Goal: Task Accomplishment & Management: Manage account settings

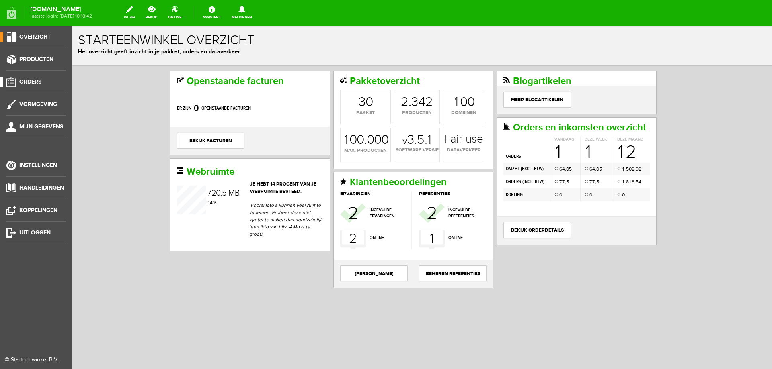
click at [54, 80] on link "Orders" at bounding box center [33, 82] width 66 height 10
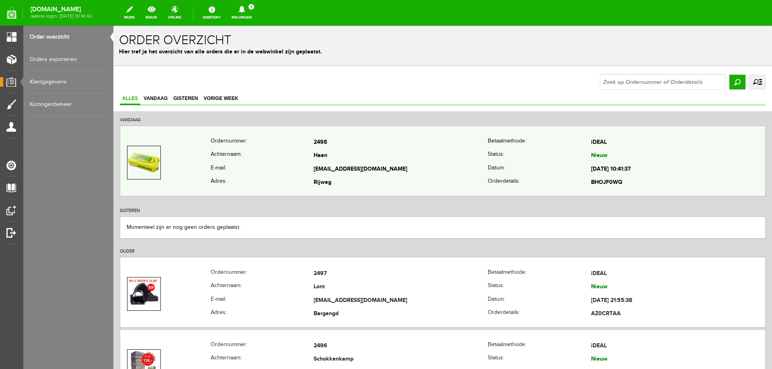
click at [132, 161] on img at bounding box center [144, 162] width 32 height 19
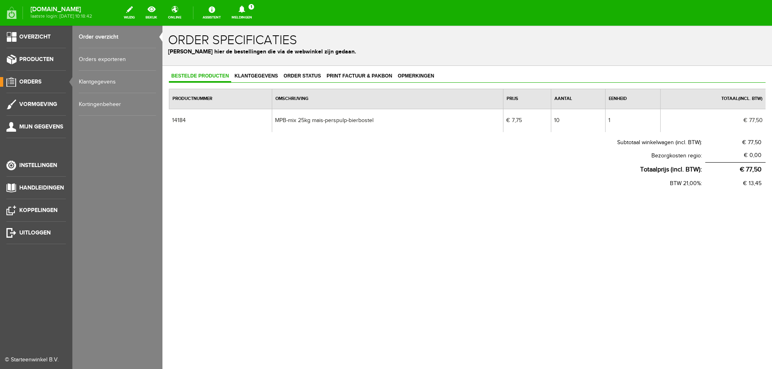
click at [33, 79] on span "Orders" at bounding box center [30, 81] width 22 height 7
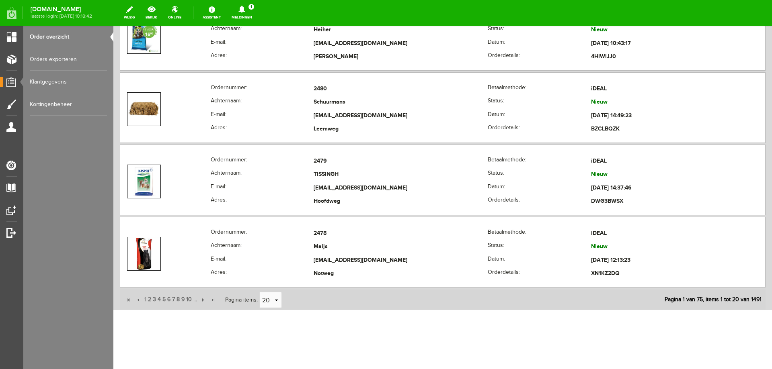
scroll to position [1416, 0]
click at [150, 298] on span "2" at bounding box center [149, 299] width 5 height 16
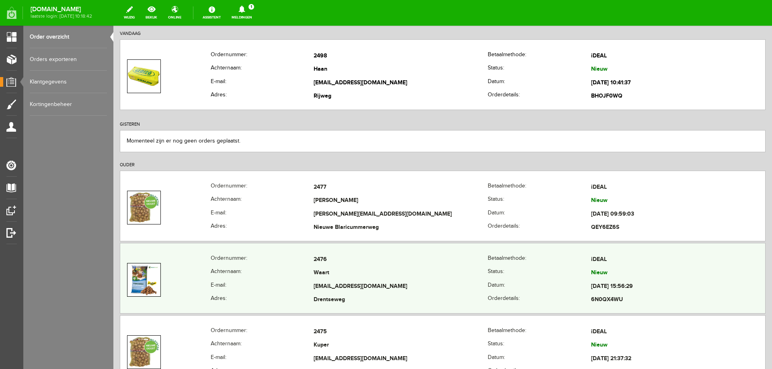
scroll to position [0, 0]
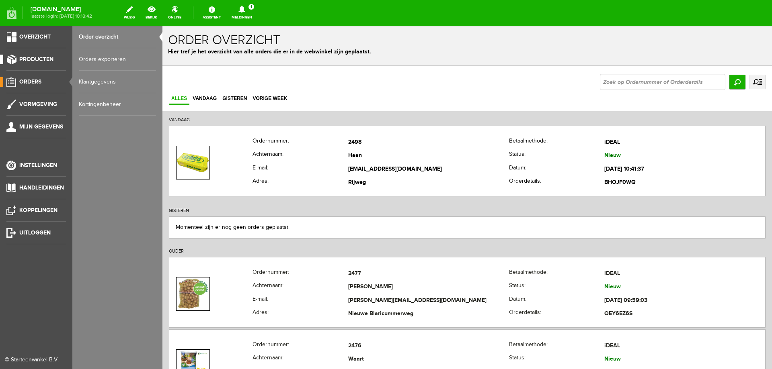
click at [37, 59] on span "Producten" at bounding box center [36, 59] width 34 height 7
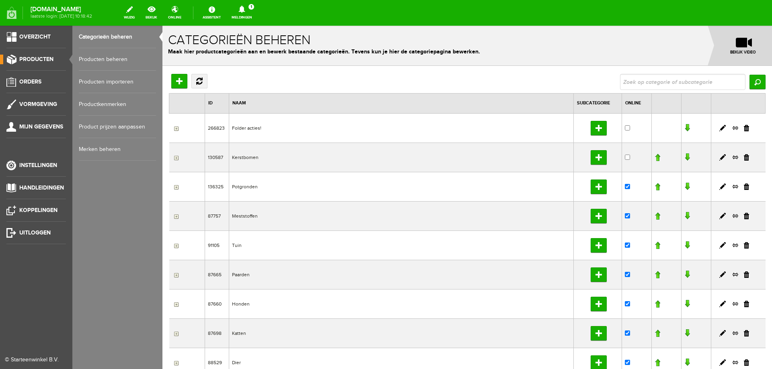
click at [83, 59] on link "Producten beheren" at bounding box center [117, 59] width 77 height 23
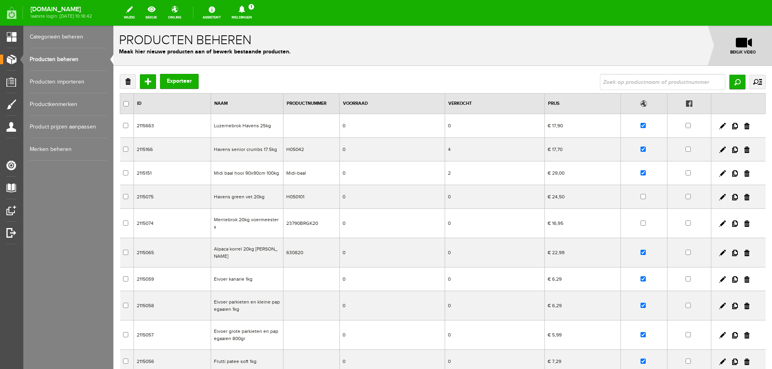
click at [602, 83] on input "text" at bounding box center [662, 82] width 125 height 16
type input "mpb"
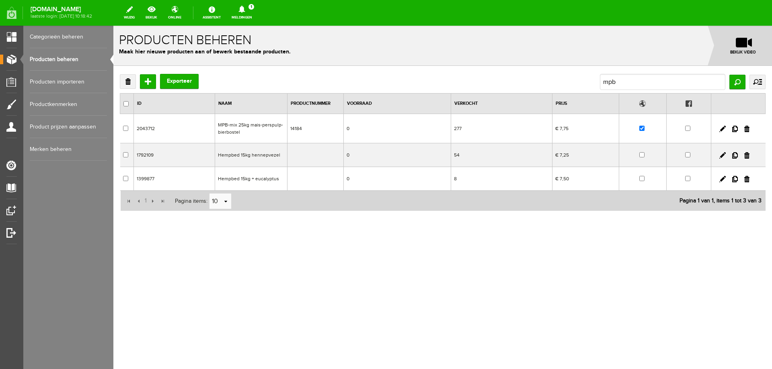
click at [263, 128] on td "MPB-mix 25kg mais-perspulp-bierbostel" at bounding box center [251, 128] width 72 height 29
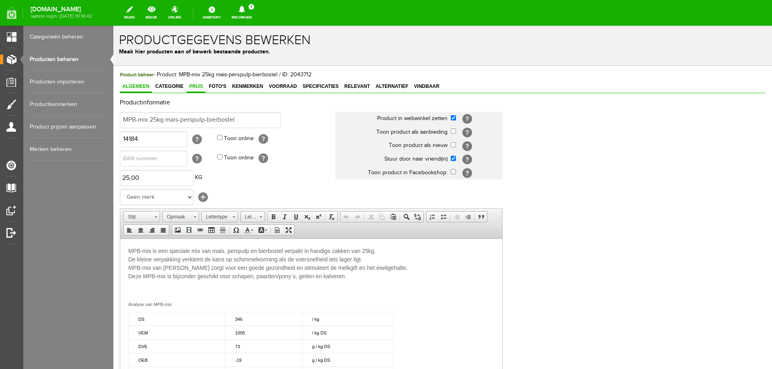
click at [193, 90] on link "Prijs" at bounding box center [195, 87] width 19 height 12
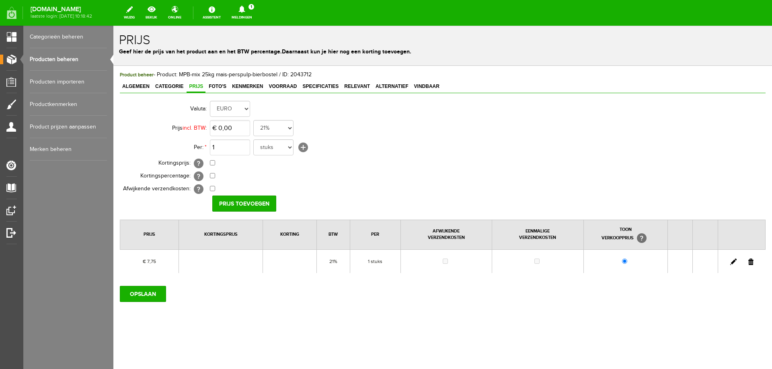
click at [731, 261] on link at bounding box center [733, 262] width 6 height 6
click at [213, 188] on input "checkbox" at bounding box center [212, 188] width 5 height 5
checkbox input "true"
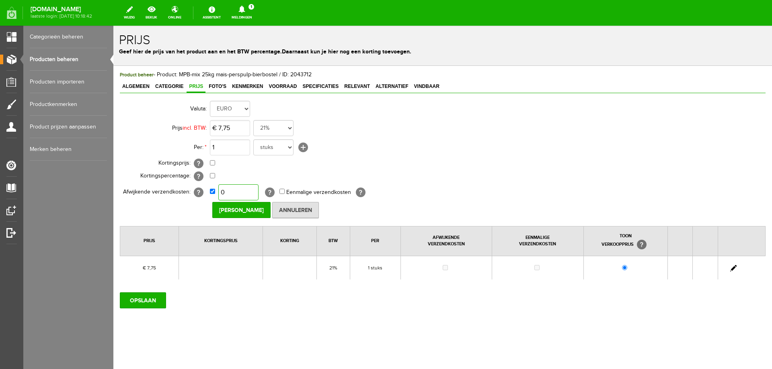
click at [227, 191] on input "0" at bounding box center [238, 192] width 40 height 16
type input "€ 10,00"
click at [141, 298] on input "OPSLAAN" at bounding box center [143, 301] width 46 height 16
click at [732, 270] on link at bounding box center [733, 268] width 6 height 6
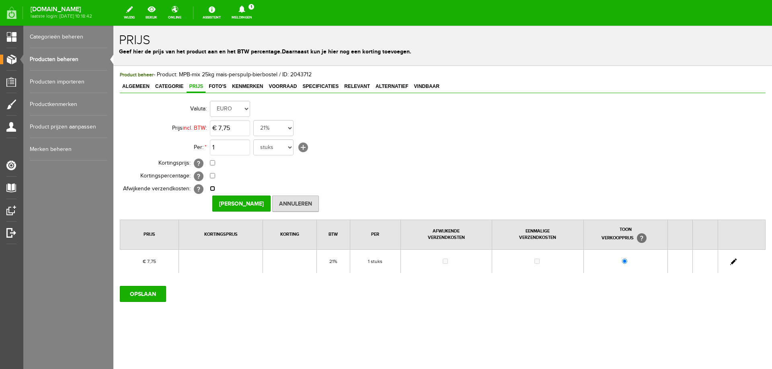
click at [212, 188] on input "checkbox" at bounding box center [212, 188] width 5 height 5
checkbox input "true"
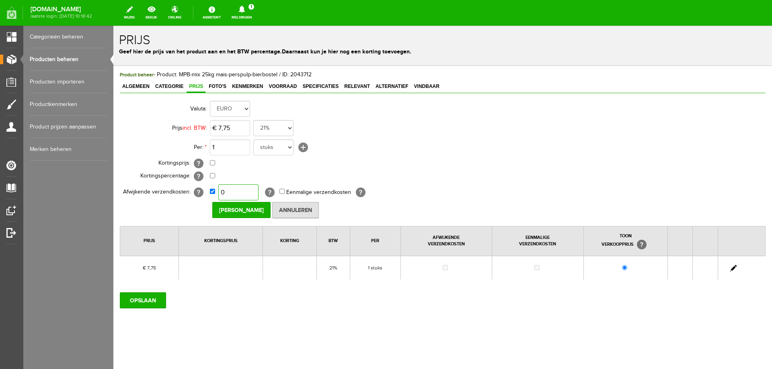
click at [231, 188] on input "0" at bounding box center [238, 192] width 40 height 16
type input "€ 10,00"
click at [224, 210] on input "Prijs Opslaan" at bounding box center [241, 210] width 58 height 16
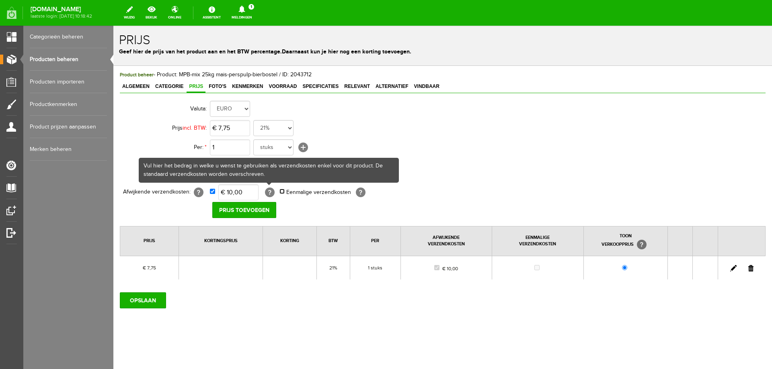
click at [280, 191] on input "Eenmalige verzendkosten" at bounding box center [281, 191] width 5 height 5
checkbox input "true"
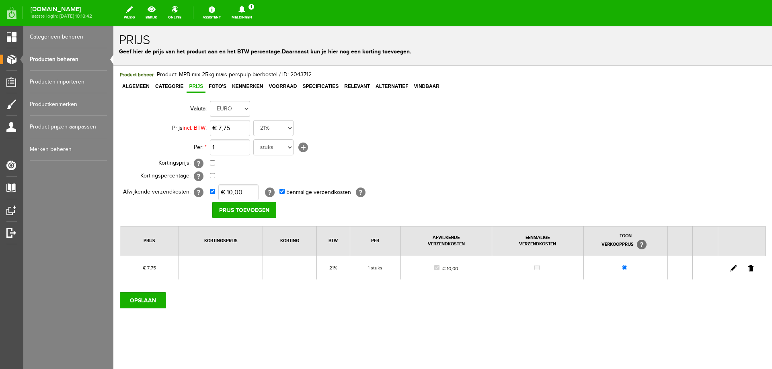
click at [732, 270] on link at bounding box center [733, 268] width 6 height 6
click at [284, 192] on input "Eenmalige verzendkosten" at bounding box center [281, 191] width 5 height 5
checkbox input "true"
click at [230, 212] on input "Prijs Opslaan" at bounding box center [241, 210] width 58 height 16
click at [151, 304] on input "OPSLAAN" at bounding box center [143, 301] width 46 height 16
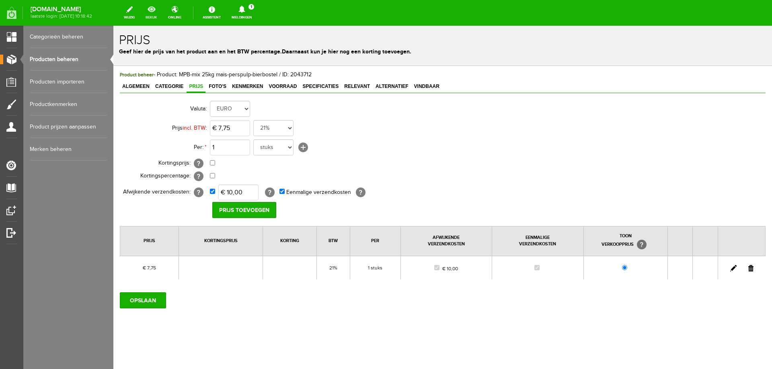
click at [162, 13] on link "bekijk" at bounding box center [151, 13] width 21 height 18
click at [149, 303] on input "OPSLAAN" at bounding box center [143, 301] width 46 height 16
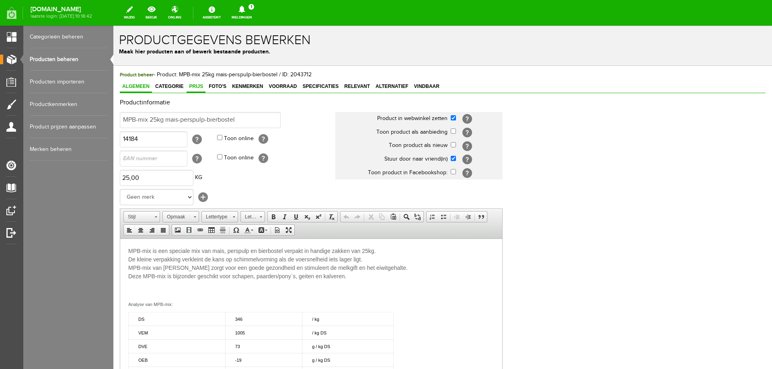
click at [187, 82] on link "Prijs" at bounding box center [195, 87] width 19 height 12
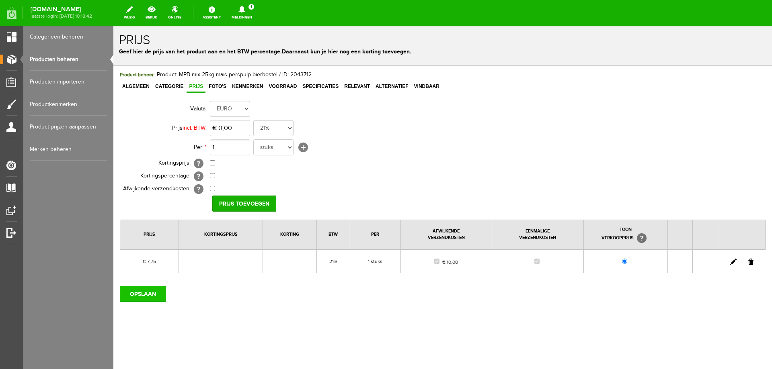
click at [151, 295] on input "OPSLAAN" at bounding box center [143, 294] width 46 height 16
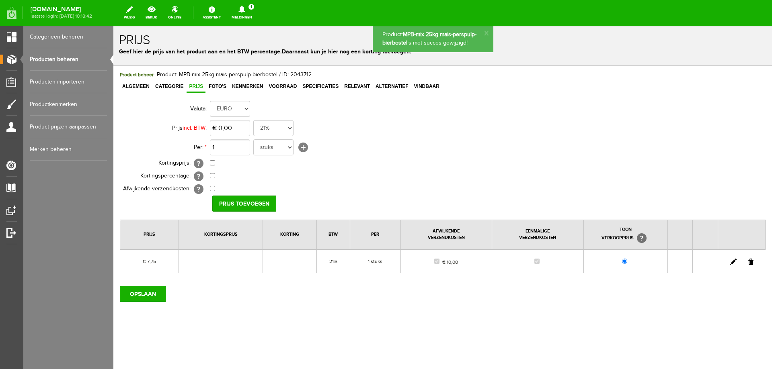
click at [151, 295] on input "OPSLAAN" at bounding box center [143, 294] width 46 height 16
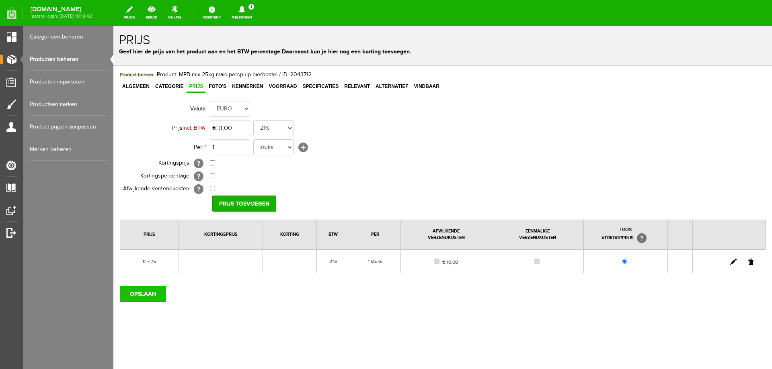
click at [142, 292] on input "OPSLAAN" at bounding box center [143, 294] width 46 height 16
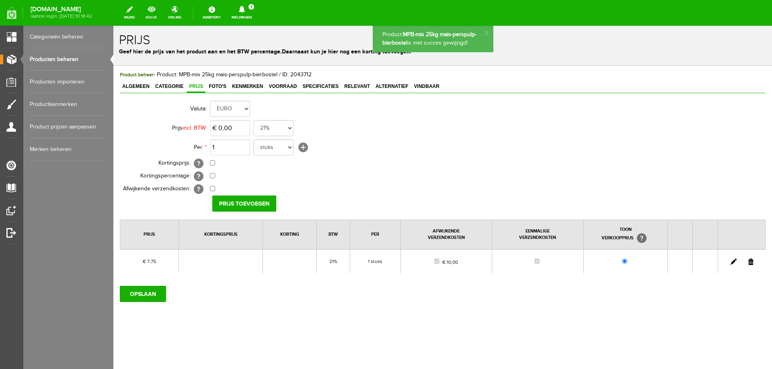
click at [162, 15] on link "bekijk" at bounding box center [151, 13] width 21 height 18
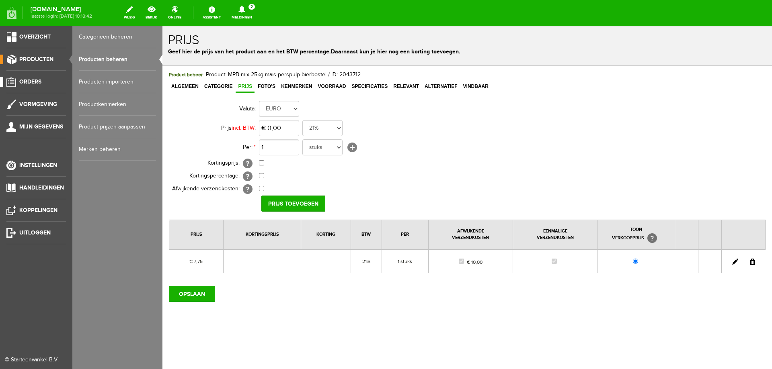
click at [37, 82] on span "Orders" at bounding box center [30, 81] width 22 height 7
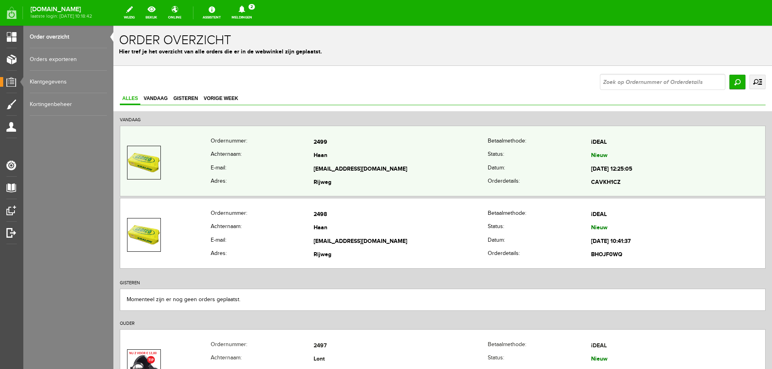
click at [283, 165] on th "E-mail:" at bounding box center [262, 170] width 103 height 14
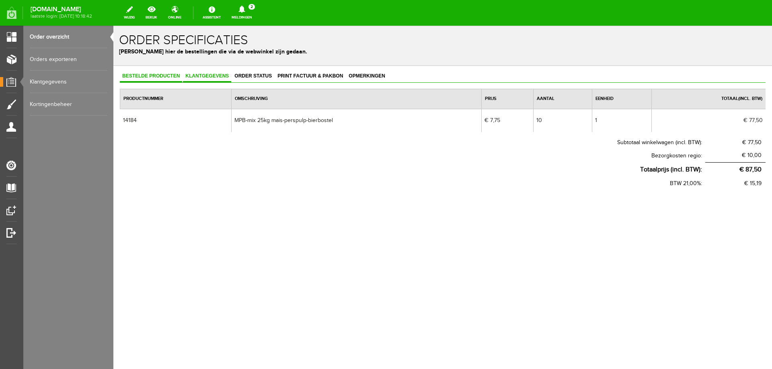
click at [199, 76] on span "Klantgegevens" at bounding box center [207, 76] width 48 height 6
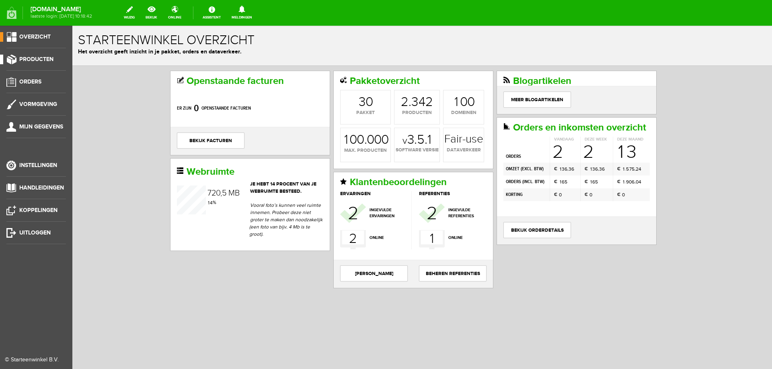
click at [50, 58] on span "Producten" at bounding box center [36, 59] width 34 height 7
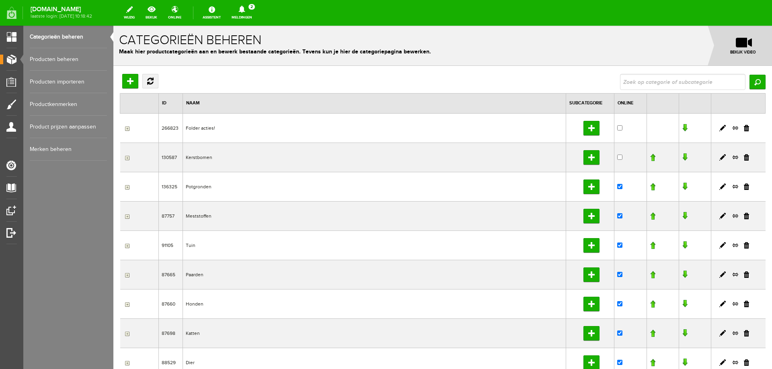
click at [59, 60] on link "Producten beheren" at bounding box center [68, 59] width 77 height 23
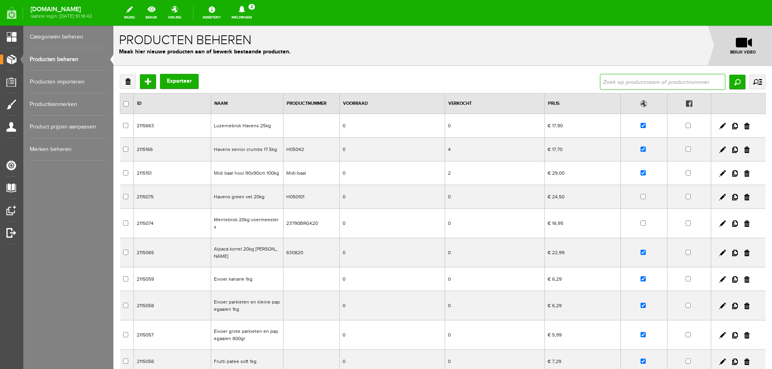
click at [635, 84] on input "text" at bounding box center [662, 82] width 125 height 16
type input "mpb"
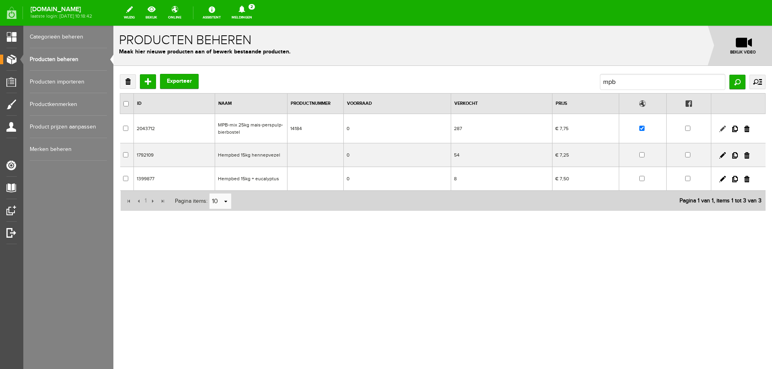
click at [721, 129] on link at bounding box center [722, 129] width 6 height 6
checkbox input "true"
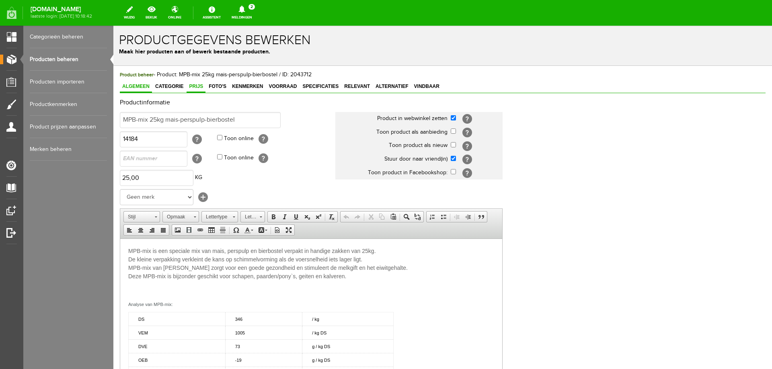
click at [196, 86] on span "Prijs" at bounding box center [195, 87] width 19 height 6
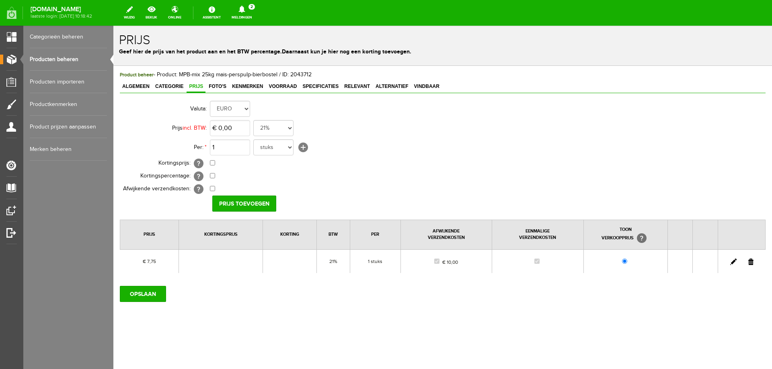
click at [732, 262] on link at bounding box center [733, 262] width 6 height 6
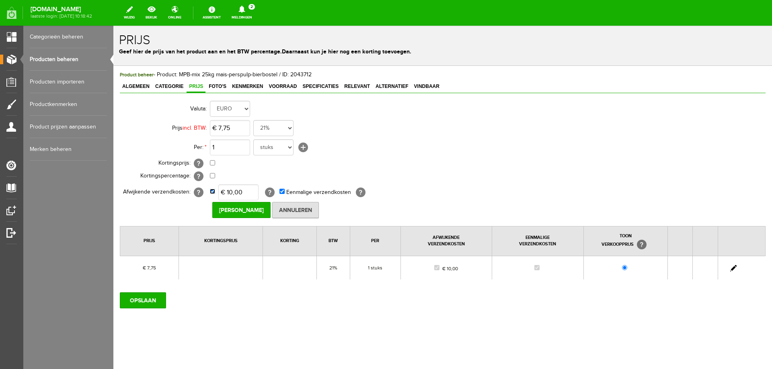
click at [213, 193] on input "checkbox" at bounding box center [212, 191] width 5 height 5
checkbox input "false"
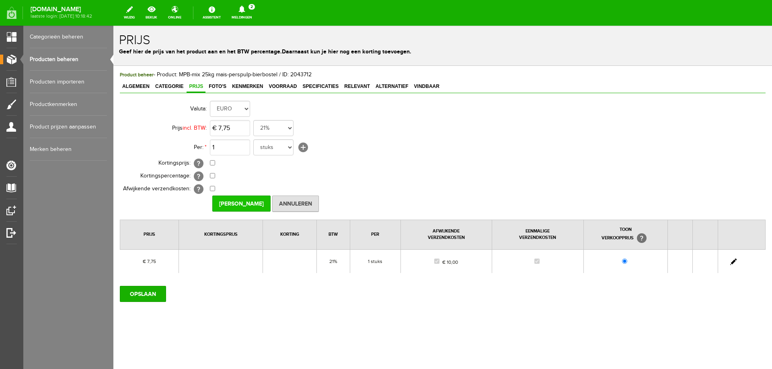
click at [228, 204] on input "[PERSON_NAME]" at bounding box center [241, 204] width 58 height 16
click at [143, 298] on input "OPSLAAN" at bounding box center [143, 294] width 46 height 16
click at [252, 6] on icon at bounding box center [242, 9] width 20 height 7
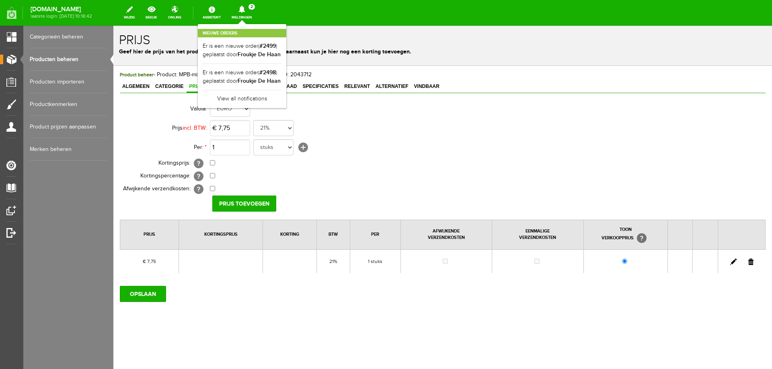
click at [252, 6] on icon at bounding box center [242, 9] width 20 height 7
